Goal: Use online tool/utility: Utilize a website feature to perform a specific function

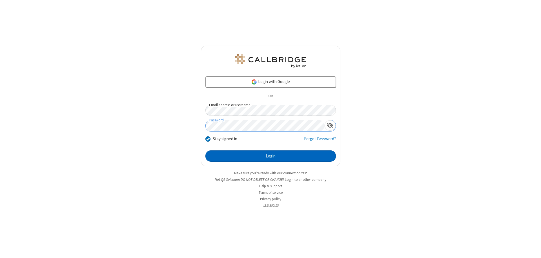
click at [271, 156] on button "Login" at bounding box center [271, 156] width 131 height 11
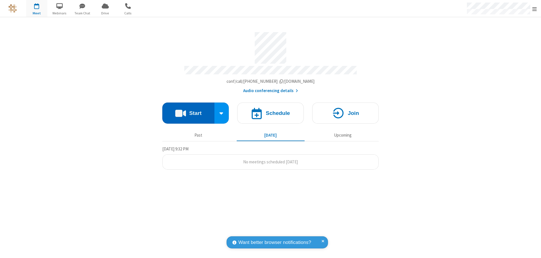
click at [188, 111] on button "Start" at bounding box center [188, 113] width 52 height 21
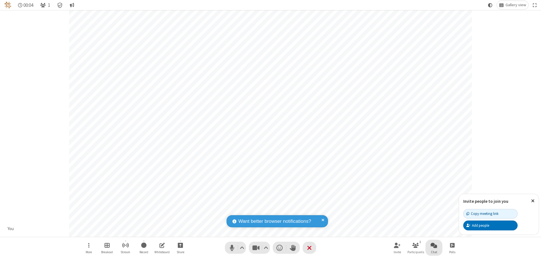
click at [434, 245] on span "Open chat" at bounding box center [434, 245] width 7 height 7
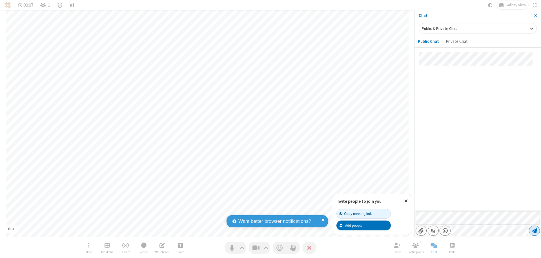
click at [535, 231] on span "Send message" at bounding box center [534, 231] width 5 height 6
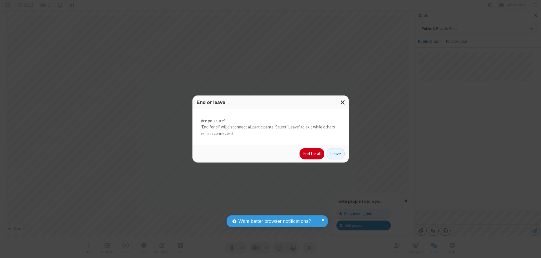
click at [312, 154] on button "End for all" at bounding box center [312, 153] width 25 height 11
